Goal: Information Seeking & Learning: Learn about a topic

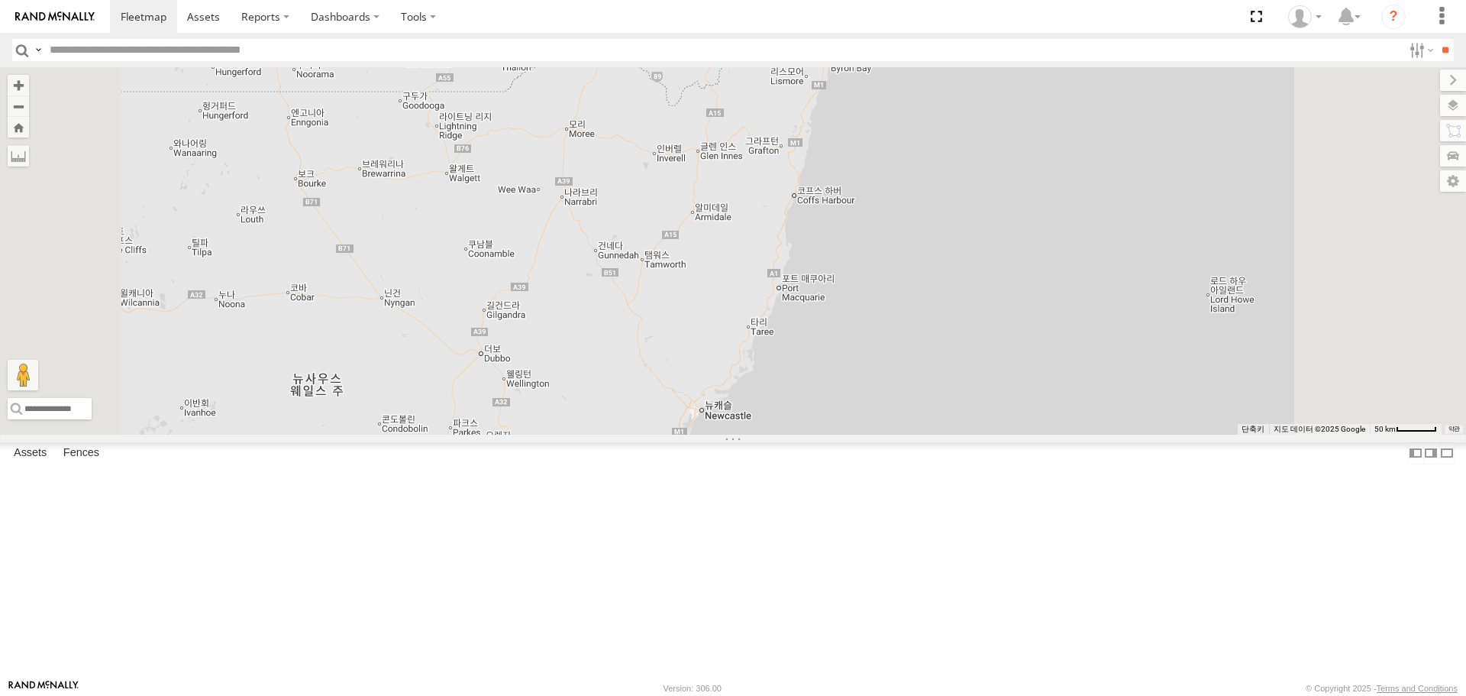
click at [0, 0] on div "All Assets" at bounding box center [0, 0] width 0 height 0
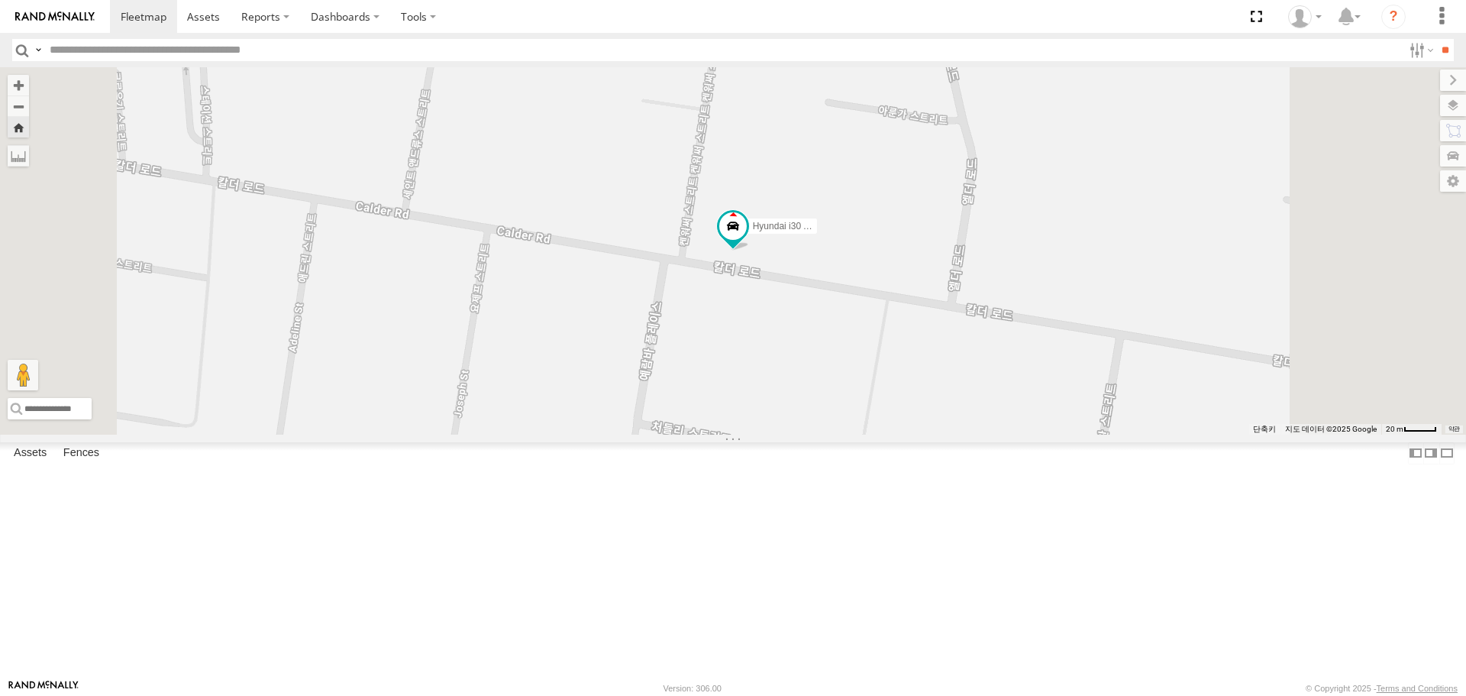
click at [0, 0] on span at bounding box center [0, 0] width 0 height 0
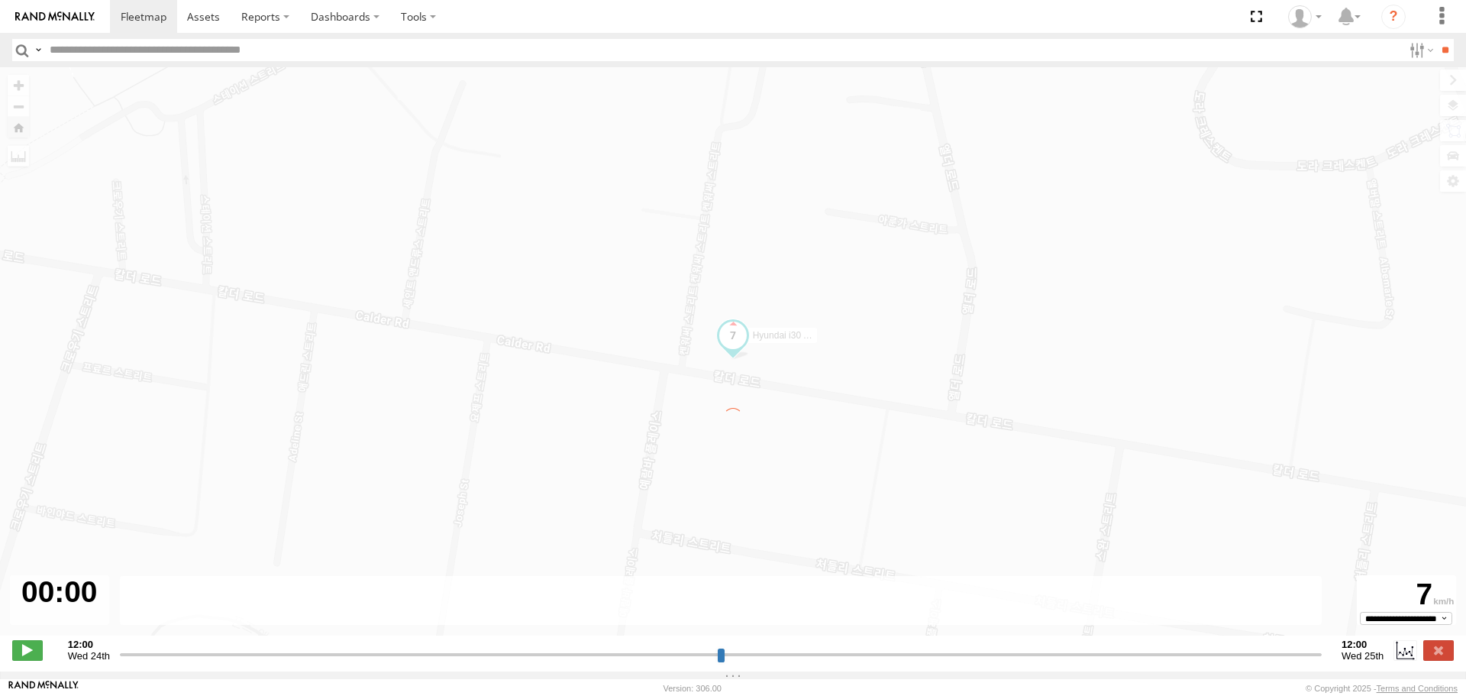
type input "**********"
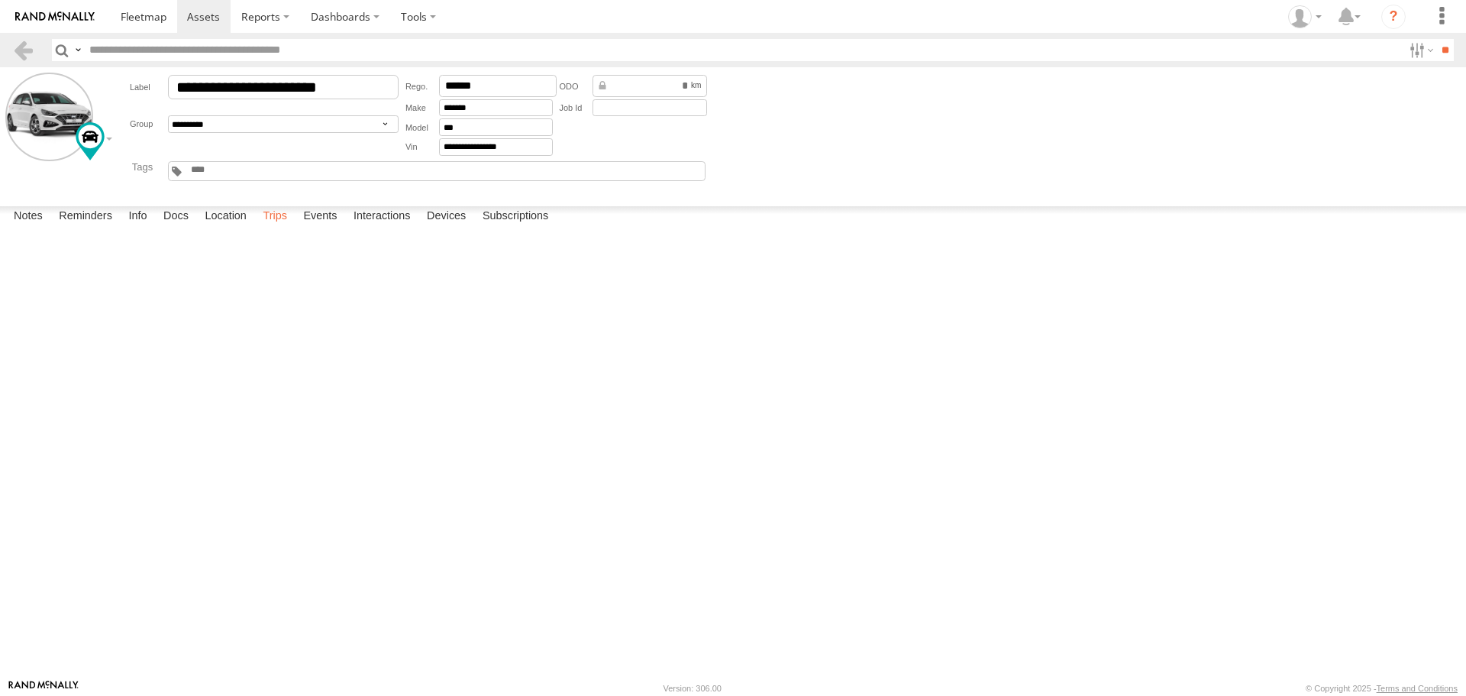
click at [285, 228] on label "Trips" at bounding box center [275, 216] width 40 height 21
click at [0, 0] on link at bounding box center [0, 0] width 0 height 0
click at [280, 228] on label "Trips" at bounding box center [275, 216] width 40 height 21
click at [0, 0] on div "Coledale" at bounding box center [0, 0] width 0 height 0
click at [0, 0] on label "×" at bounding box center [0, 0] width 0 height 0
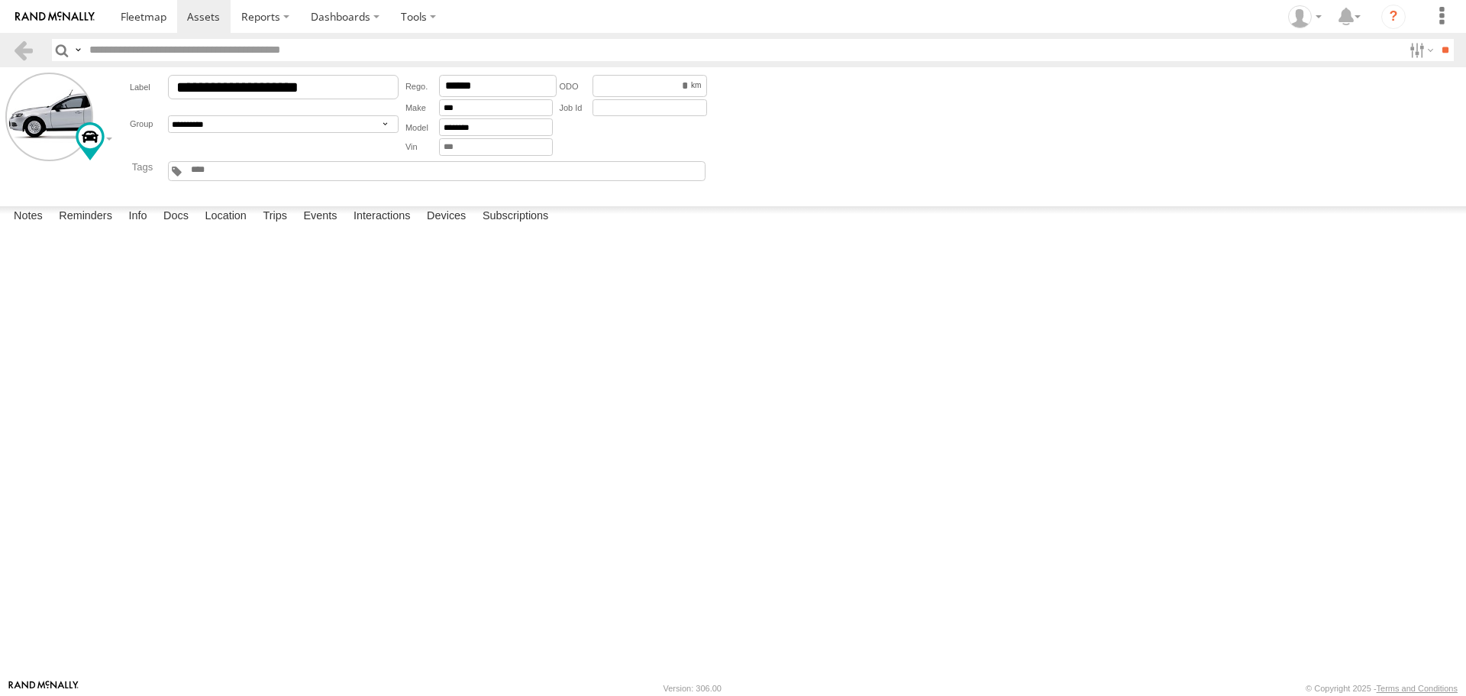
scroll to position [762, 0]
click at [0, 0] on div "2A Northcote St" at bounding box center [0, 0] width 0 height 0
drag, startPoint x: 718, startPoint y: 486, endPoint x: 696, endPoint y: 391, distance: 97.3
click at [0, 0] on div at bounding box center [0, 0] width 0 height 0
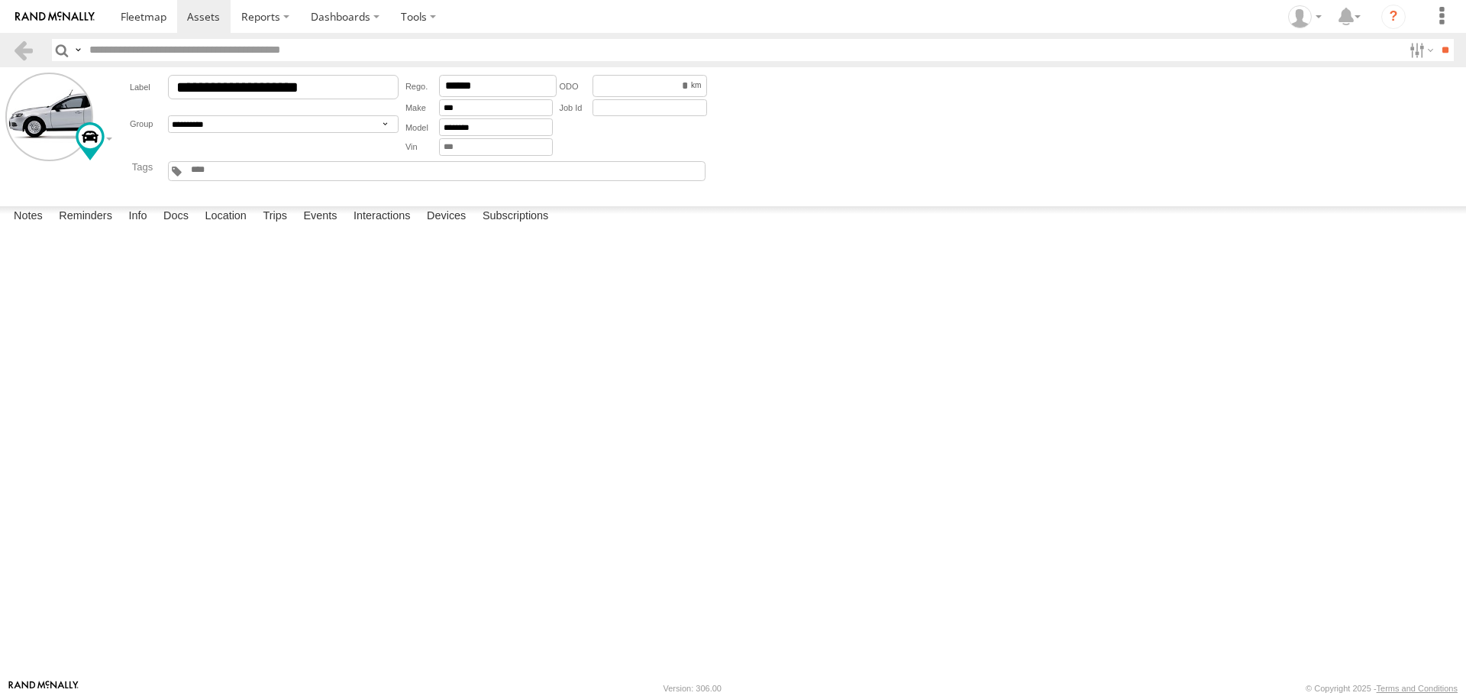
click at [0, 0] on div "Beau’s Rock Beau’s Rock 661 Princes Hwy Maddens Plains NSW 2508 오스트레일리아 Google …" at bounding box center [0, 0] width 0 height 0
click at [0, 0] on button "닫기" at bounding box center [0, 0] width 0 height 0
click at [0, 0] on div "Location Details" at bounding box center [0, 0] width 0 height 0
click at [0, 0] on label "×" at bounding box center [0, 0] width 0 height 0
